Goal: Information Seeking & Learning: Learn about a topic

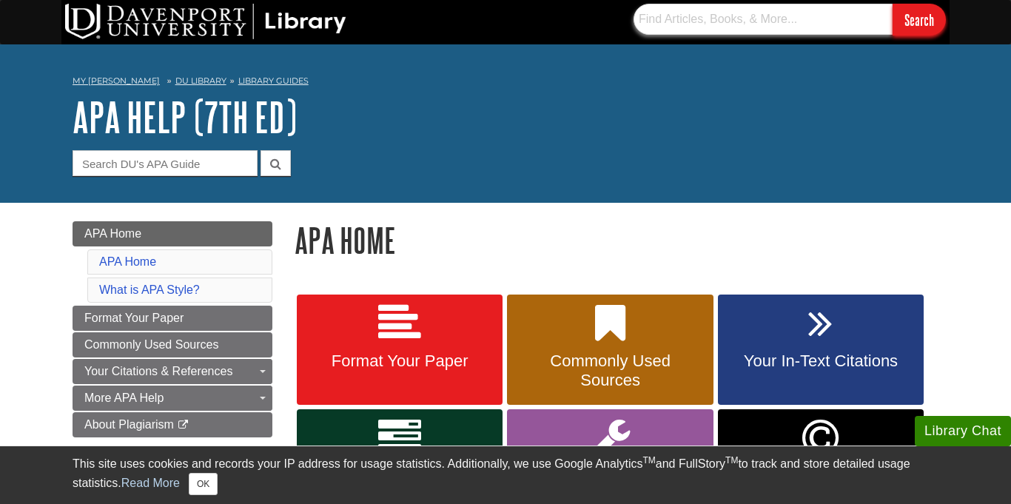
click at [733, 16] on input "text" at bounding box center [763, 19] width 259 height 31
click at [198, 173] on input "Guide Search Terms" at bounding box center [165, 163] width 185 height 26
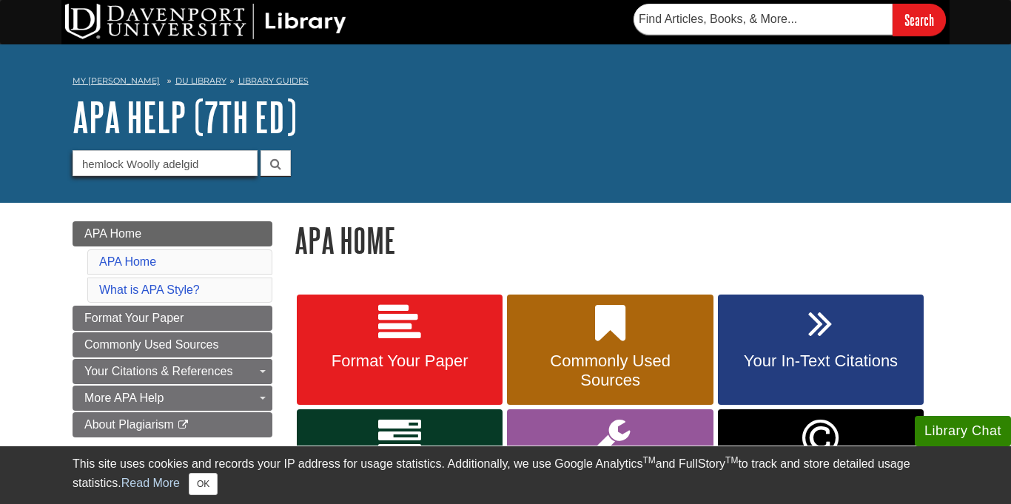
type input "hemlock Woolly adelgid"
click at [261, 150] on button "submit" at bounding box center [276, 163] width 30 height 26
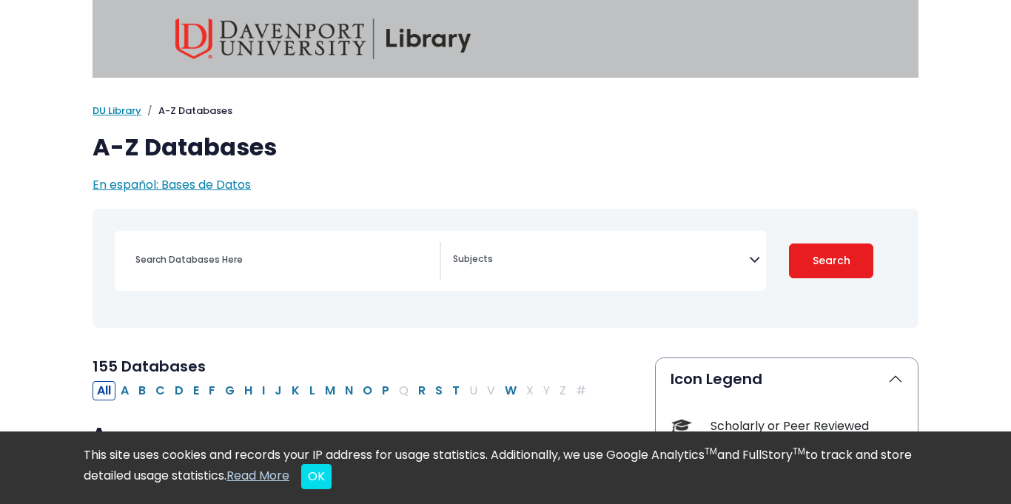
select select "Database Subject Filter"
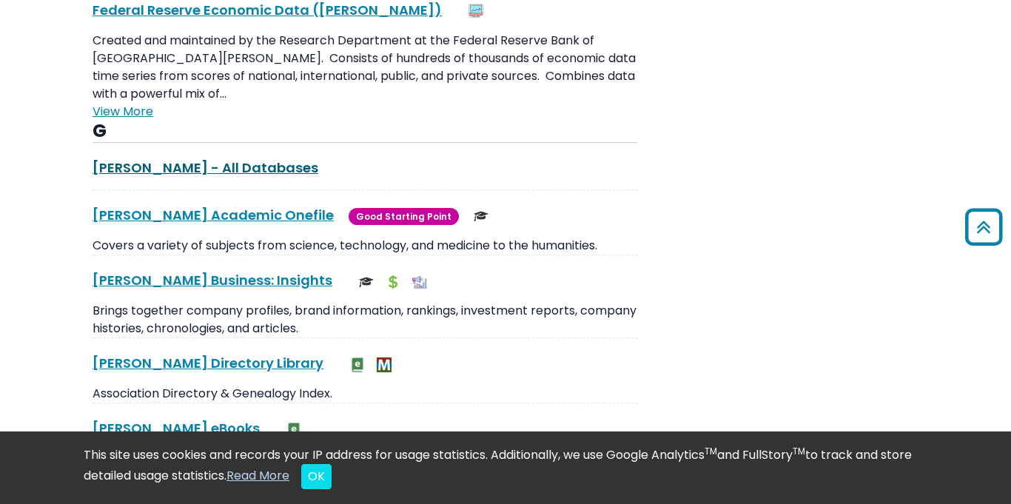
click at [195, 158] on link "[PERSON_NAME] - All Databases This link opens in a new window" at bounding box center [206, 167] width 226 height 19
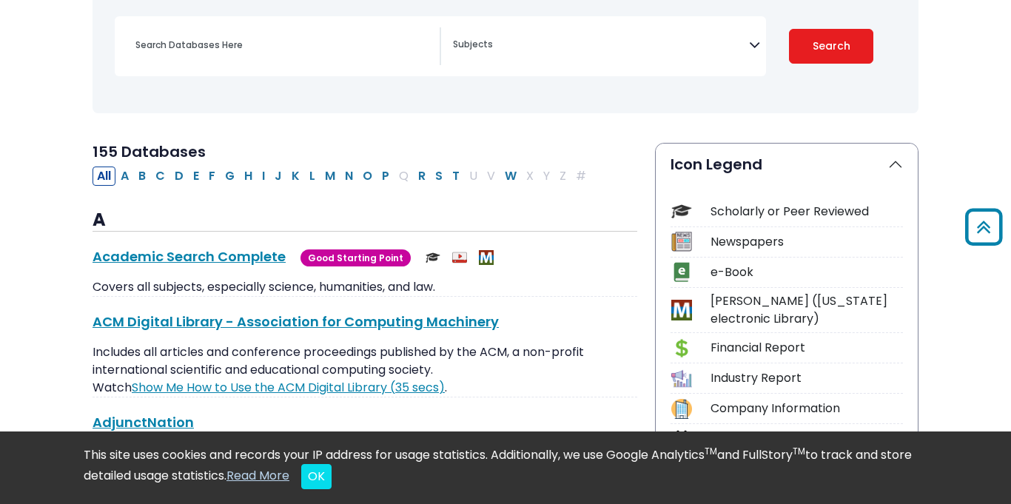
scroll to position [0, 0]
